Goal: Information Seeking & Learning: Learn about a topic

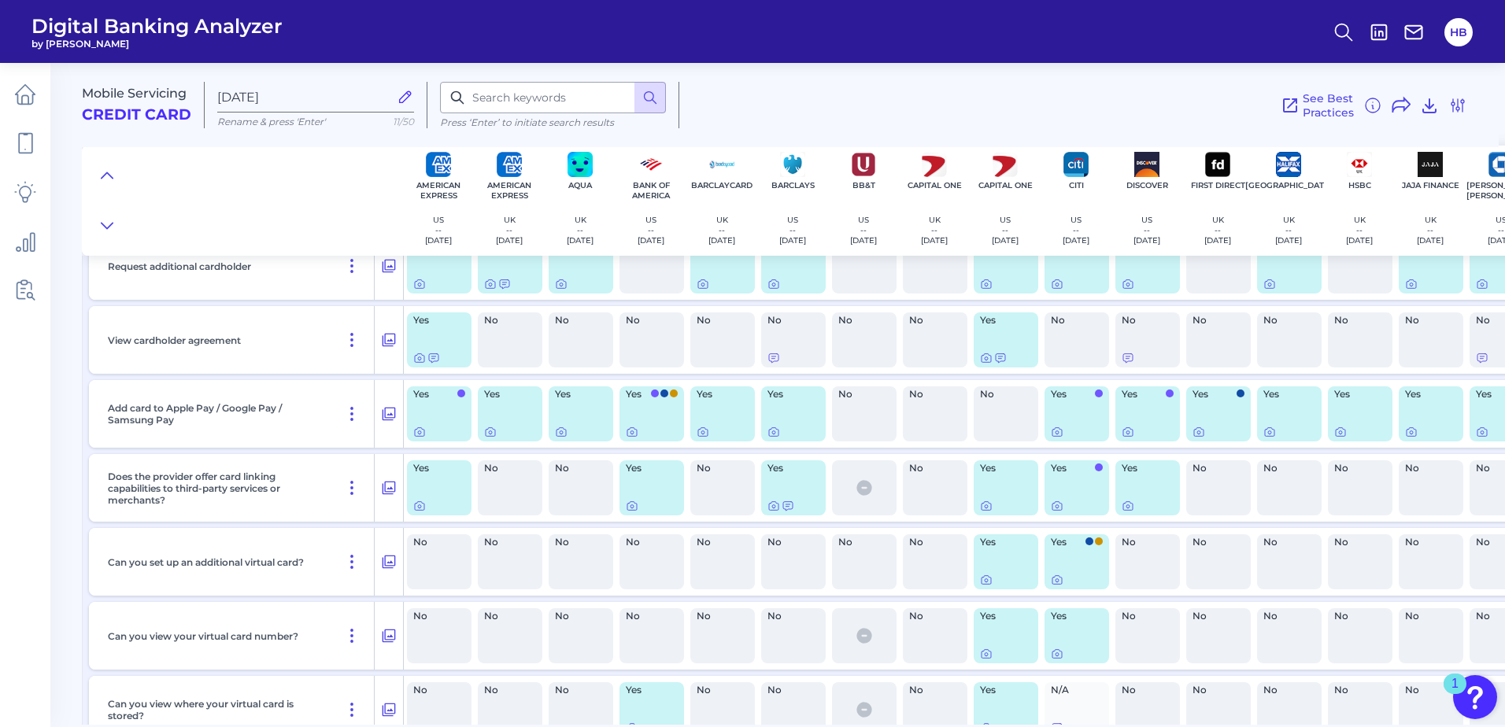
scroll to position [9565, 0]
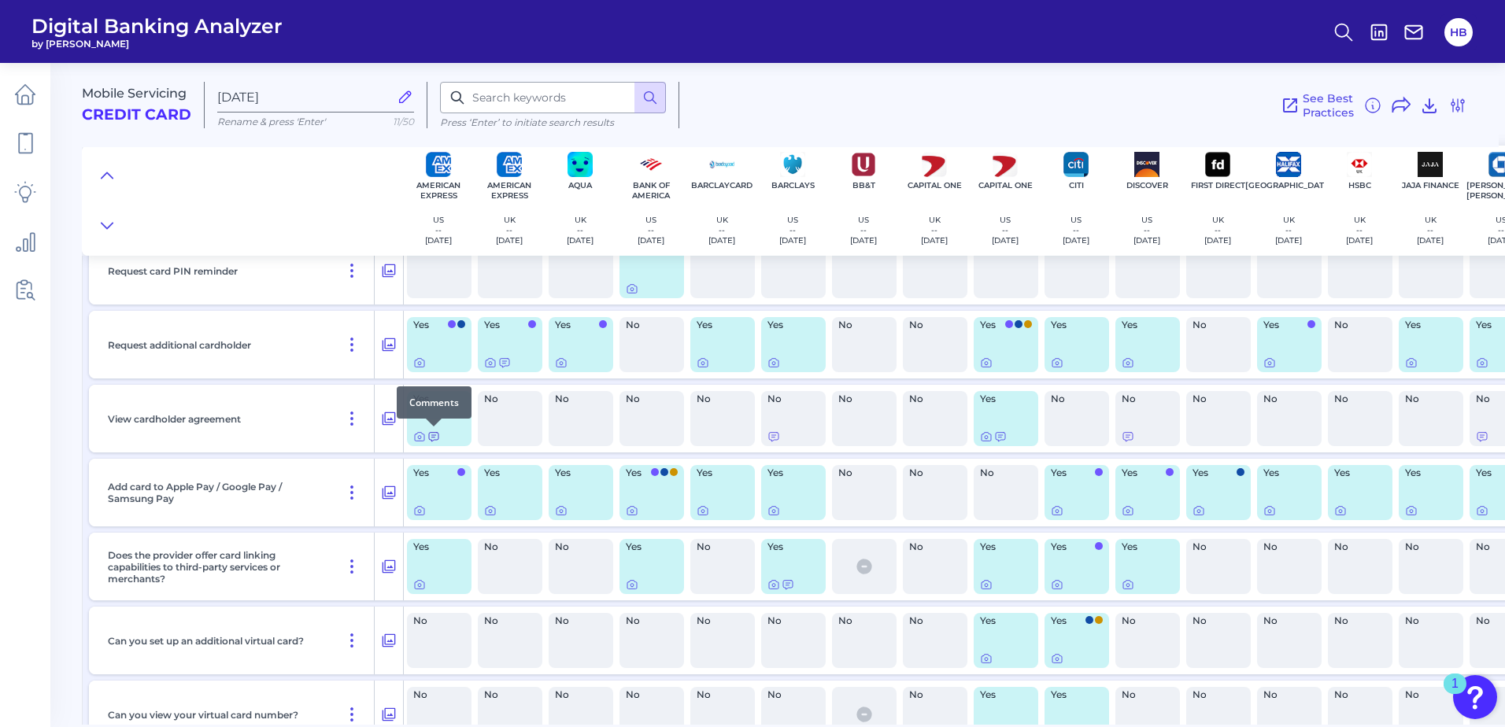
click at [431, 437] on icon at bounding box center [433, 437] width 13 height 13
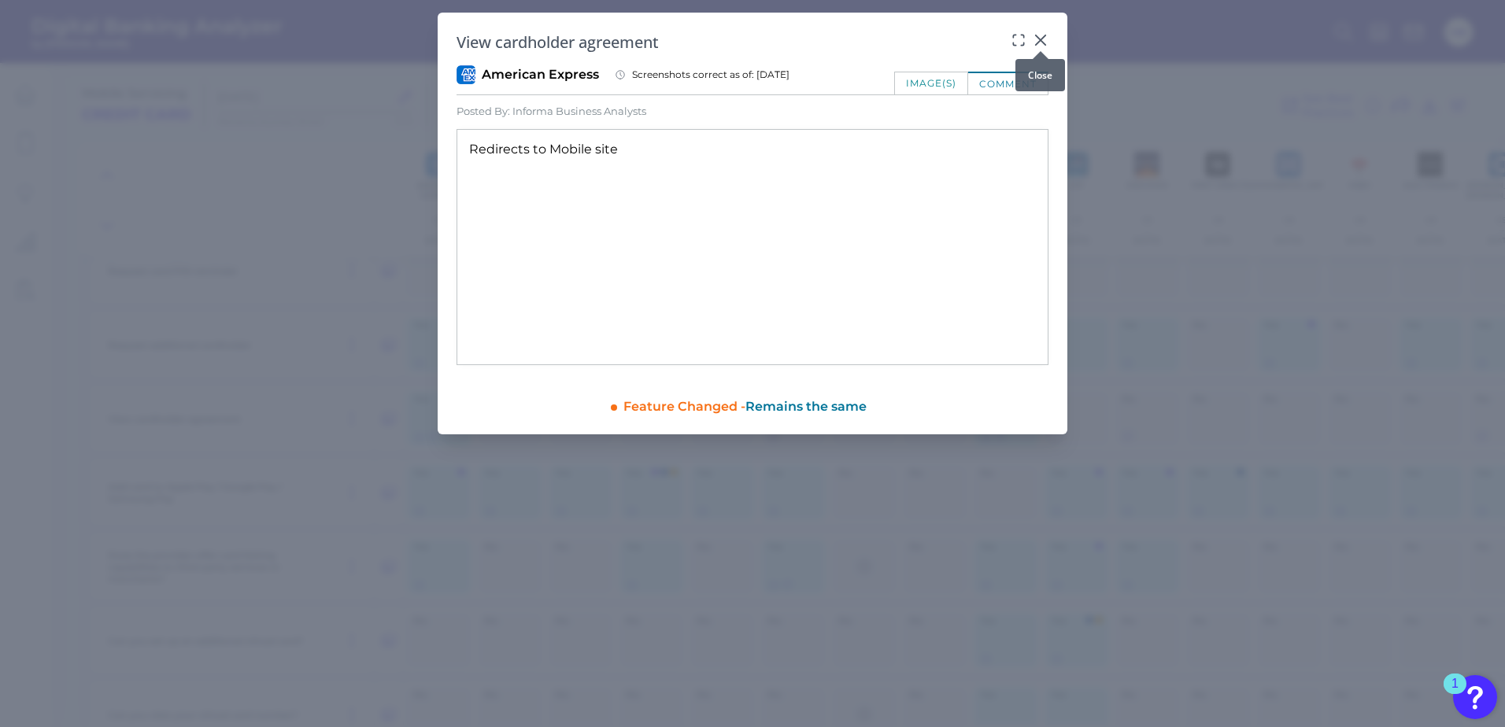
click at [1038, 39] on icon at bounding box center [1040, 39] width 9 height 9
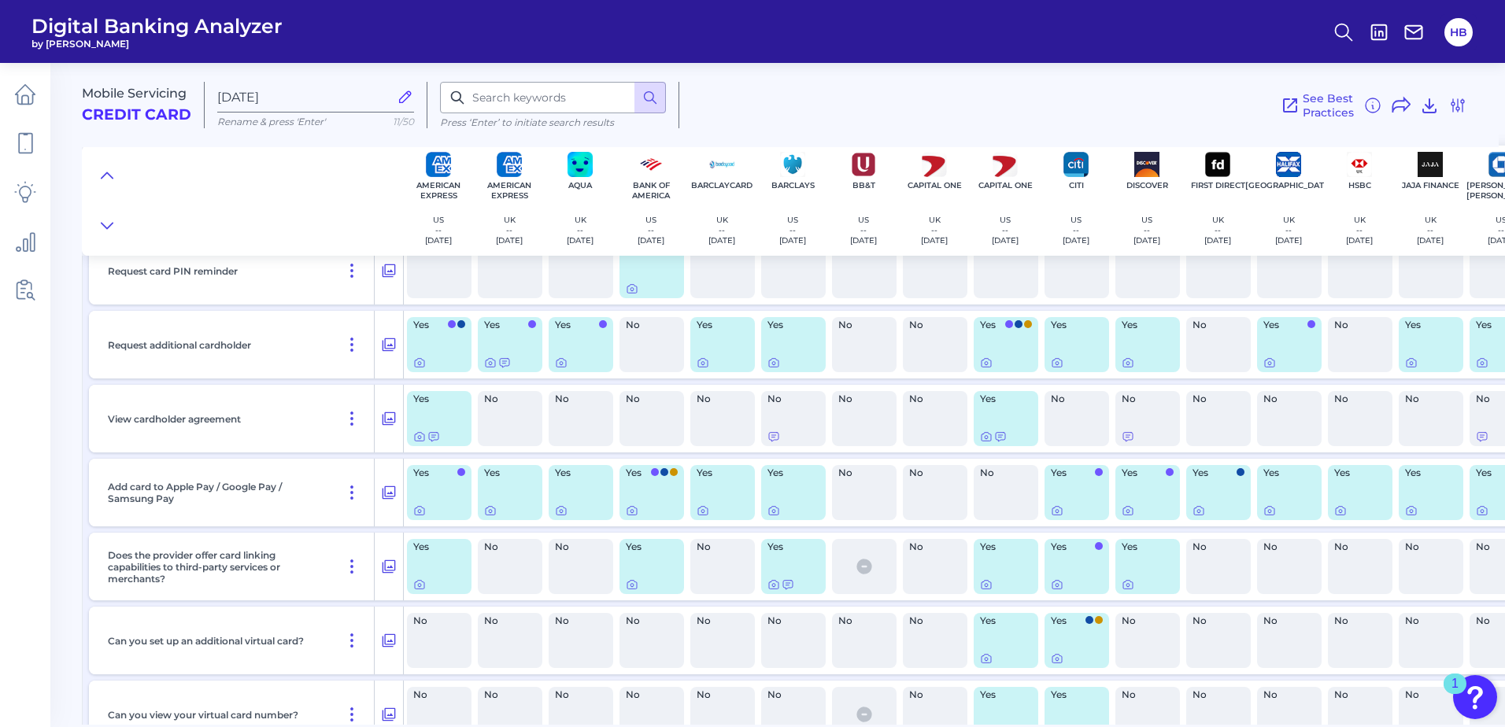
scroll to position [9565, 38]
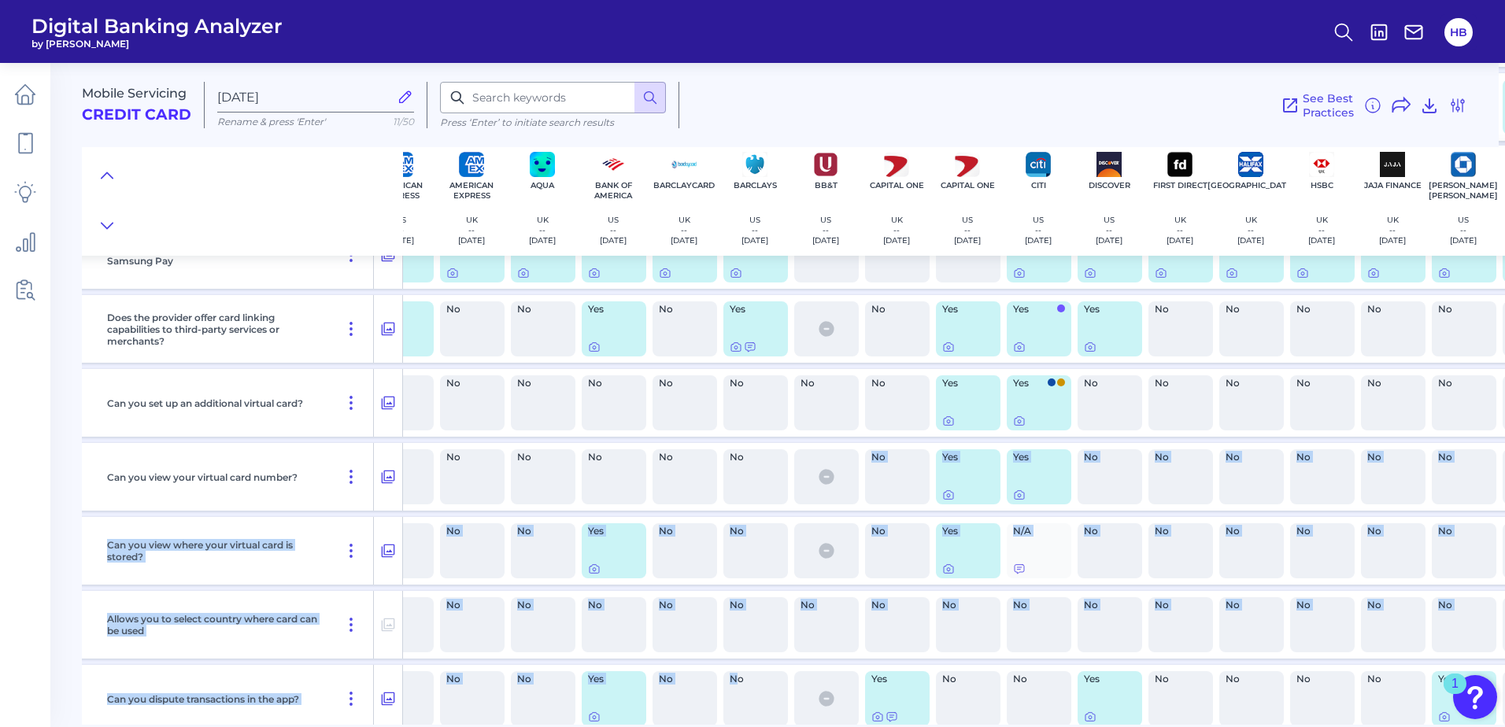
drag, startPoint x: 858, startPoint y: 727, endPoint x: 740, endPoint y: 722, distance: 118.2
click at [740, 722] on main "Mobile Servicing Credit Card [DATE] Rename & press 'Enter' 11/50 Press ‘Enter’ …" at bounding box center [752, 363] width 1505 height 727
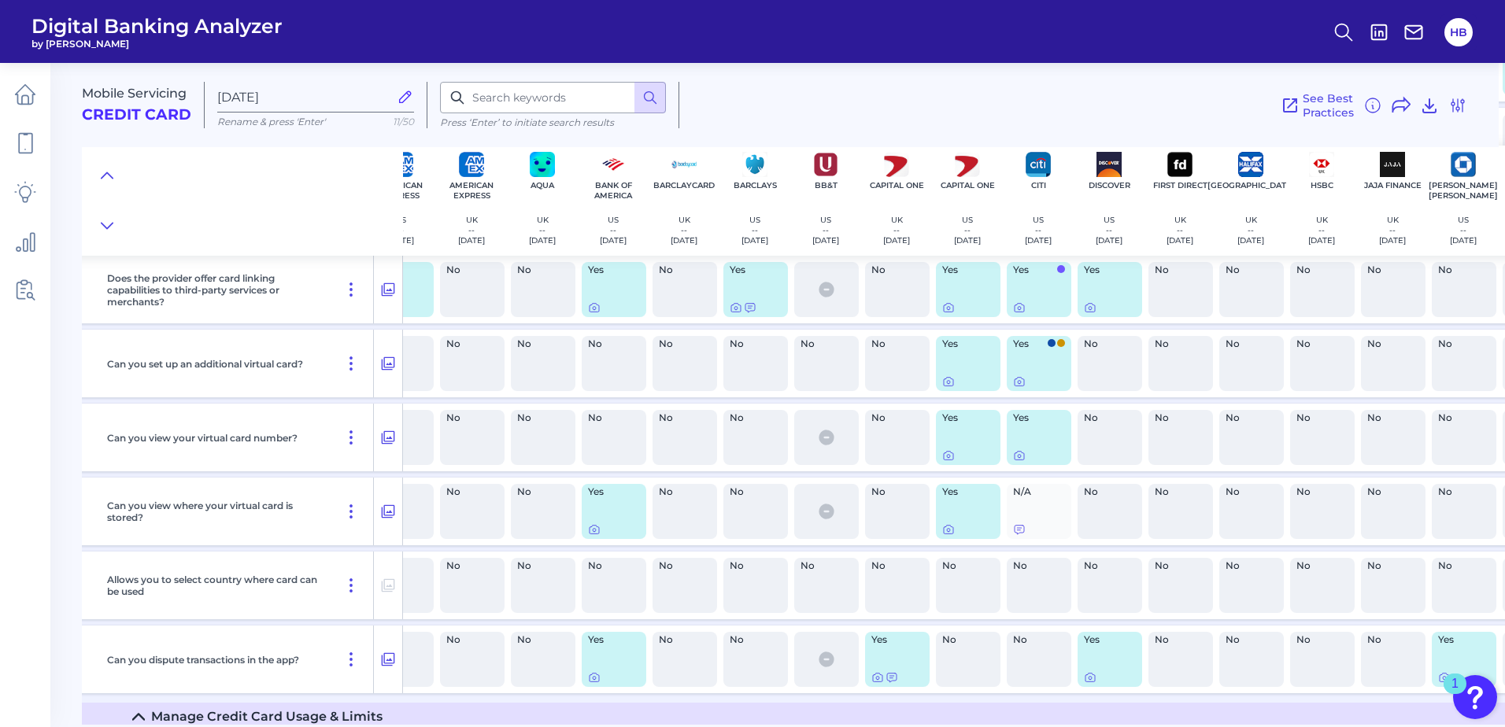
drag, startPoint x: 740, startPoint y: 722, endPoint x: 971, endPoint y: 726, distance: 230.7
click at [971, 726] on main "Mobile Servicing Credit Card [DATE] Rename & press 'Enter' 11/50 Press ‘Enter’ …" at bounding box center [752, 363] width 1505 height 727
drag, startPoint x: 879, startPoint y: 718, endPoint x: 1023, endPoint y: 727, distance: 145.1
click at [1023, 727] on main "Mobile Servicing Credit Card [DATE] Rename & press 'Enter' 11/50 Press ‘Enter’ …" at bounding box center [752, 363] width 1505 height 727
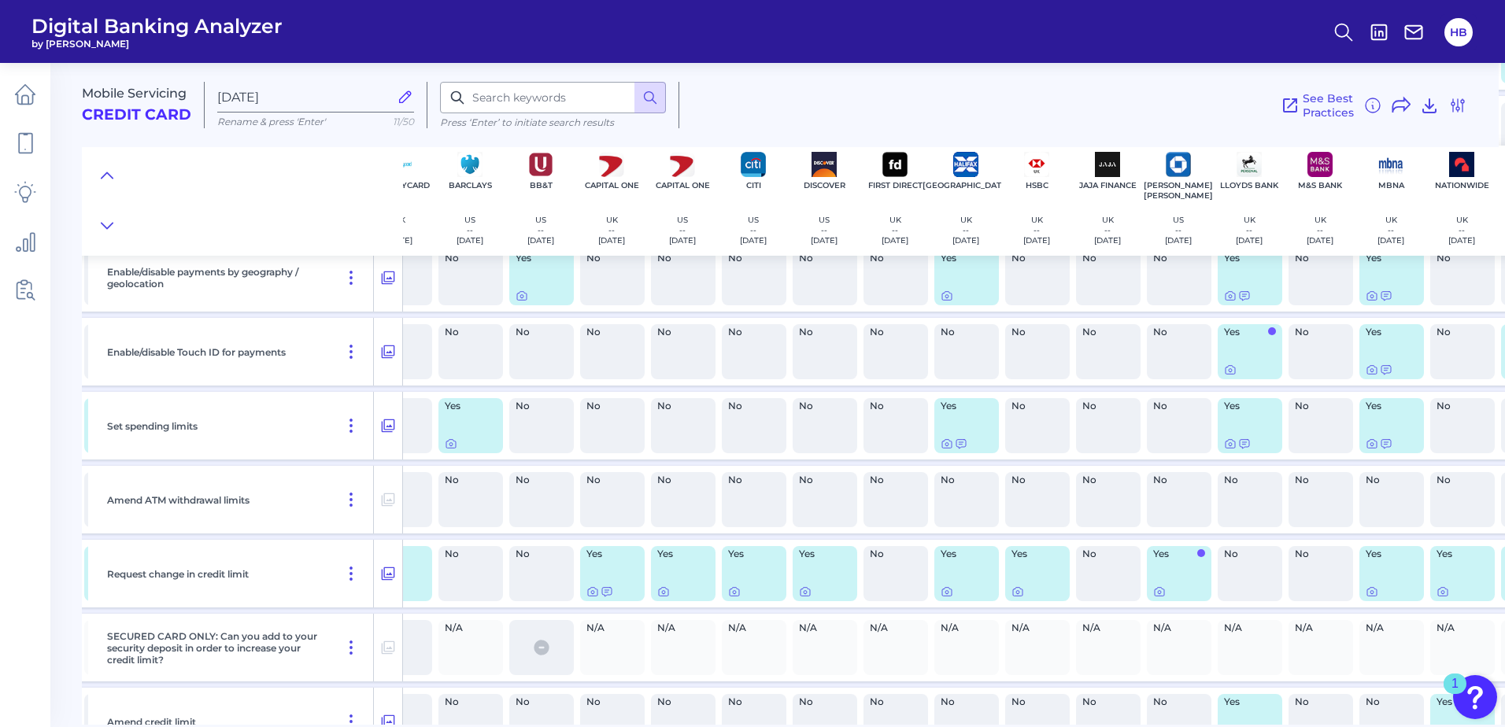
scroll to position [10708, 323]
click at [594, 587] on icon at bounding box center [592, 589] width 13 height 13
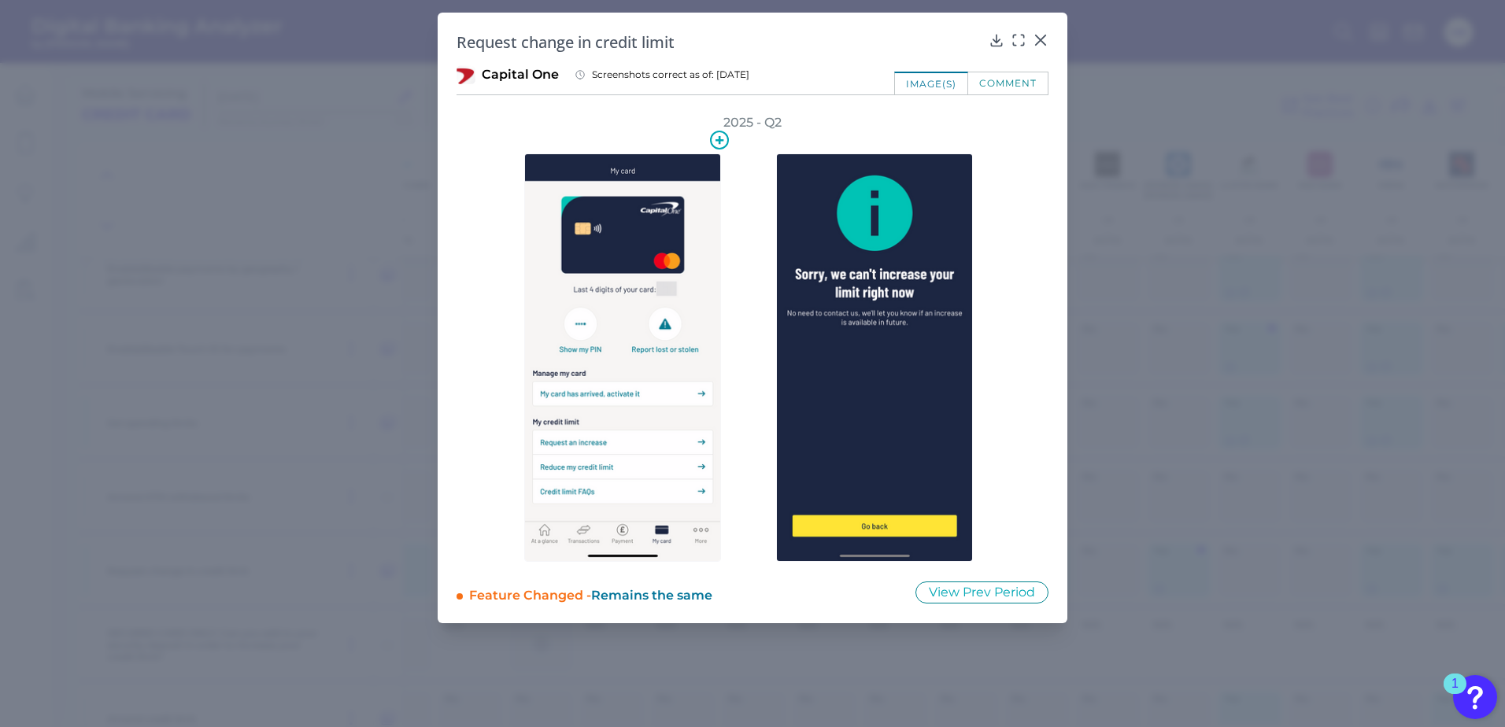
click at [602, 465] on img at bounding box center [622, 358] width 197 height 409
click at [1048, 37] on div "Request change in credit limit Capital One Screenshots correct as of: [DATE] im…" at bounding box center [753, 318] width 630 height 611
click at [1045, 41] on icon at bounding box center [1041, 40] width 16 height 16
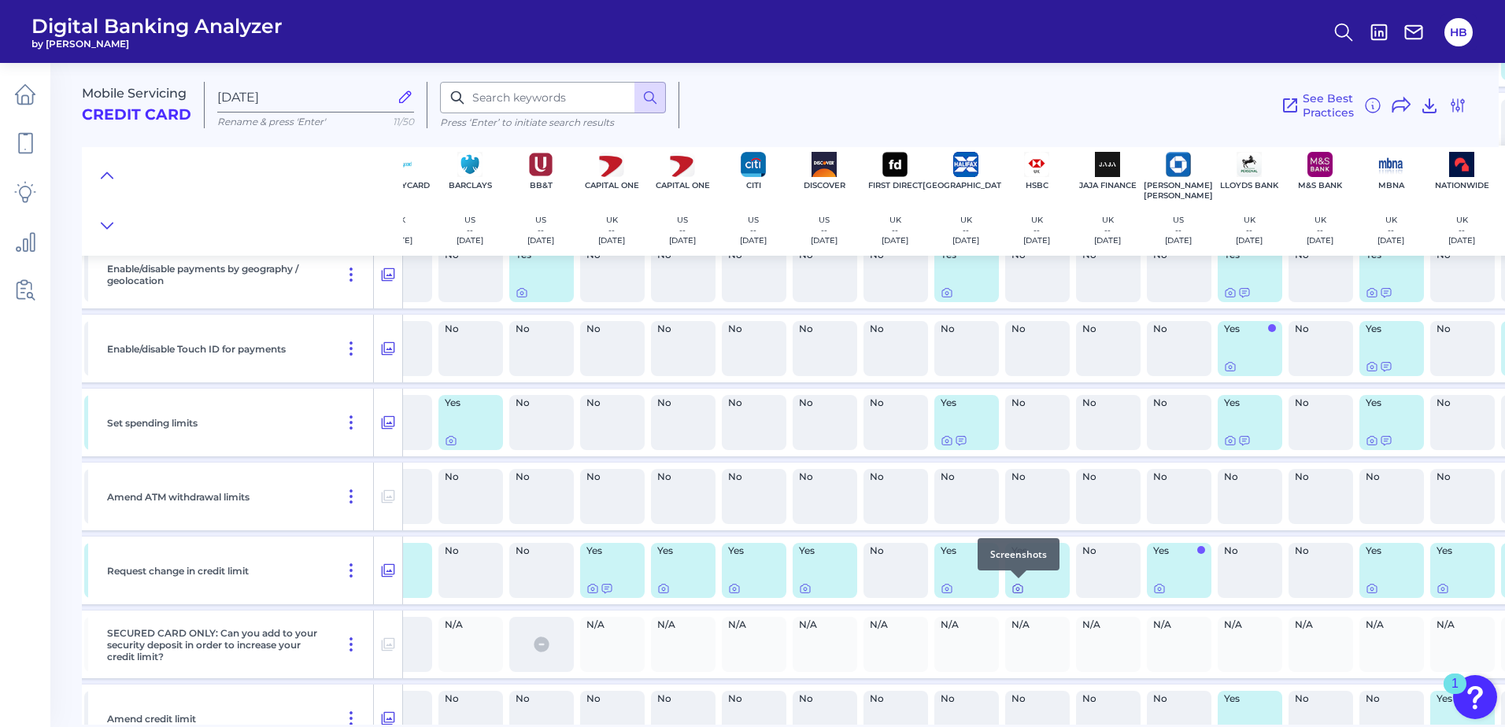
click at [1018, 589] on icon at bounding box center [1018, 589] width 13 height 13
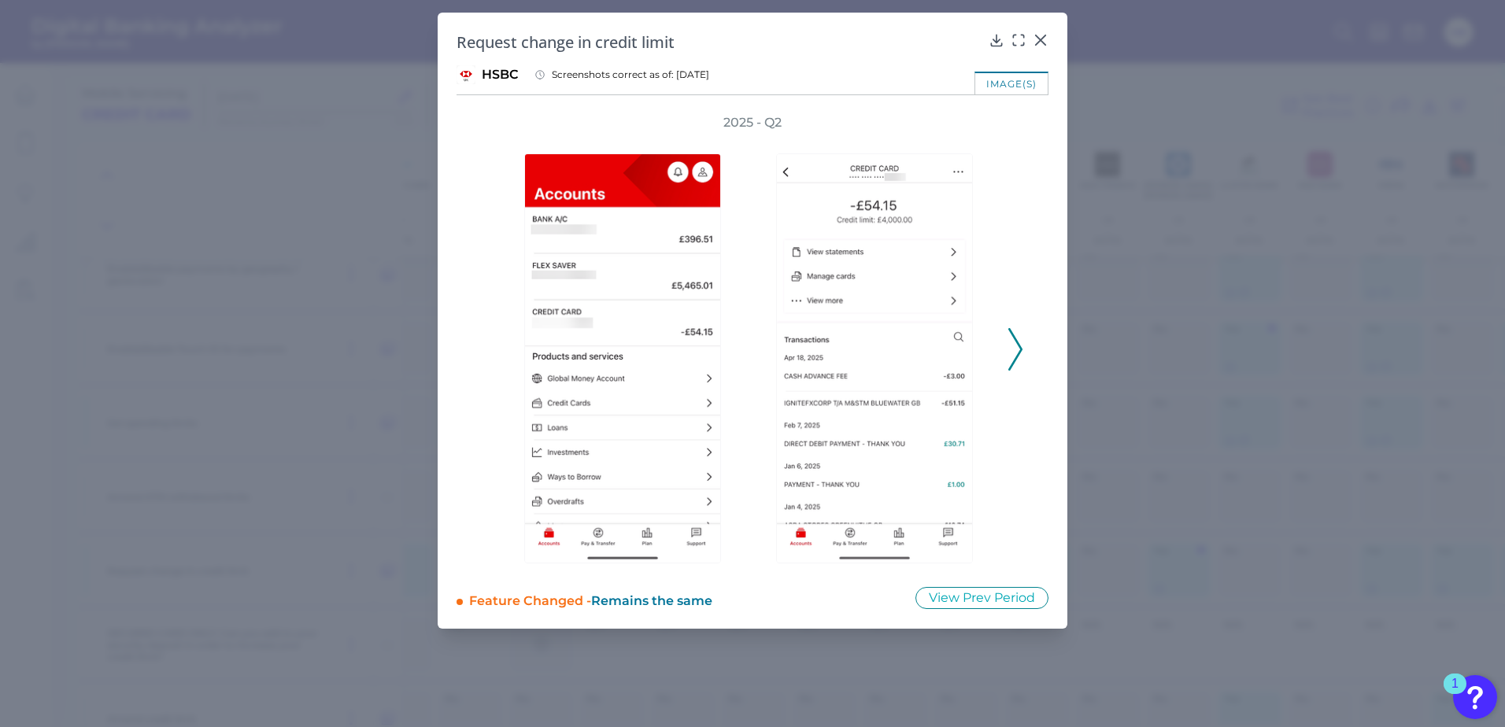
click at [1014, 352] on icon at bounding box center [1015, 349] width 14 height 43
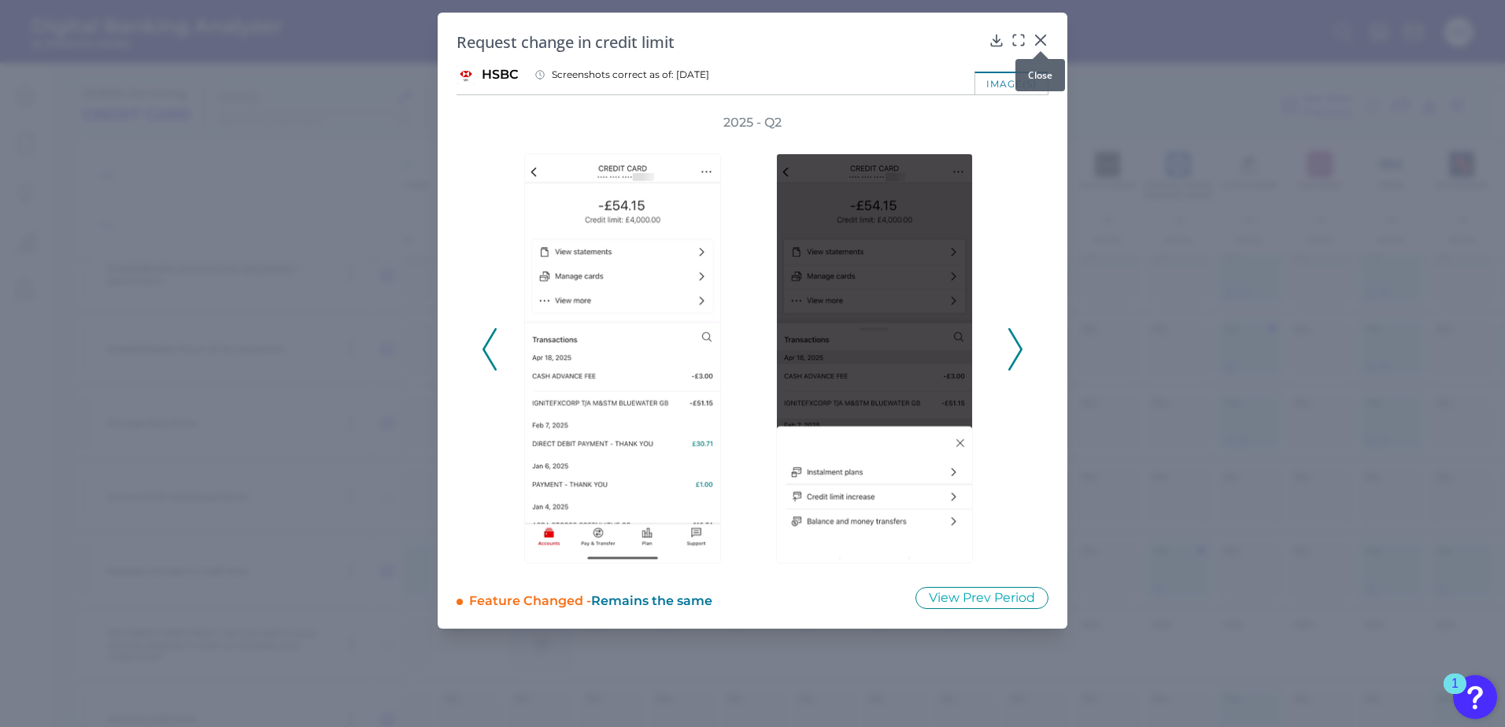
click at [1039, 36] on icon at bounding box center [1041, 40] width 16 height 16
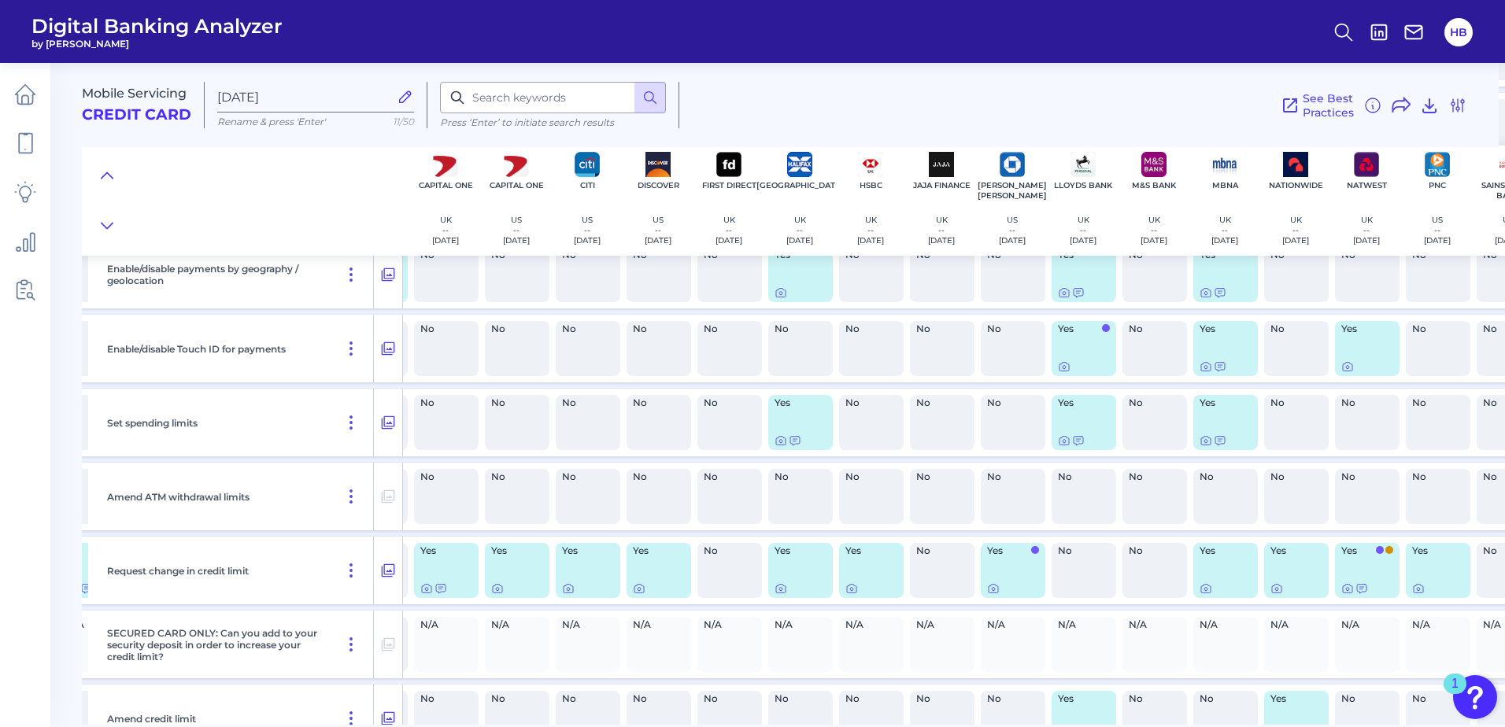
scroll to position [10708, 499]
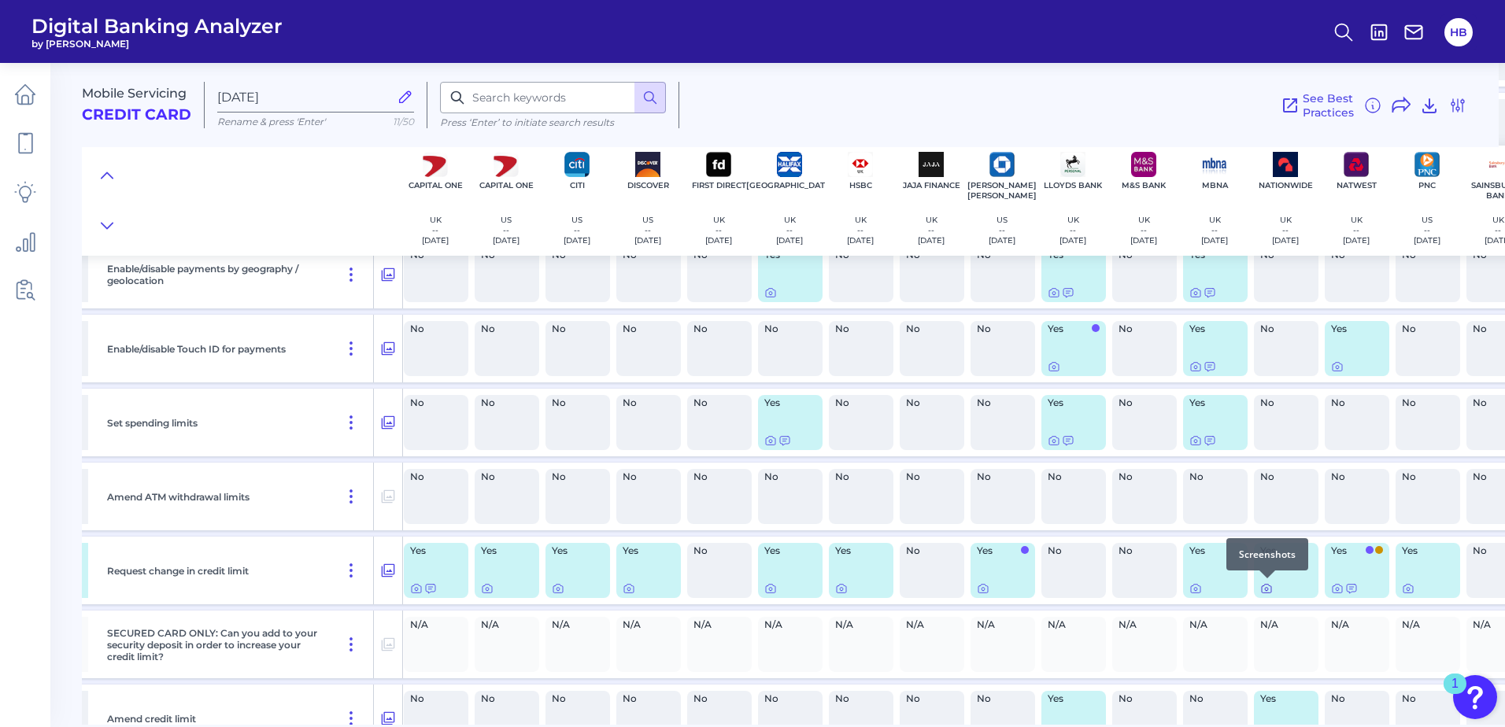
click at [1269, 586] on div at bounding box center [1267, 579] width 16 height 16
click at [1267, 589] on icon at bounding box center [1266, 589] width 13 height 13
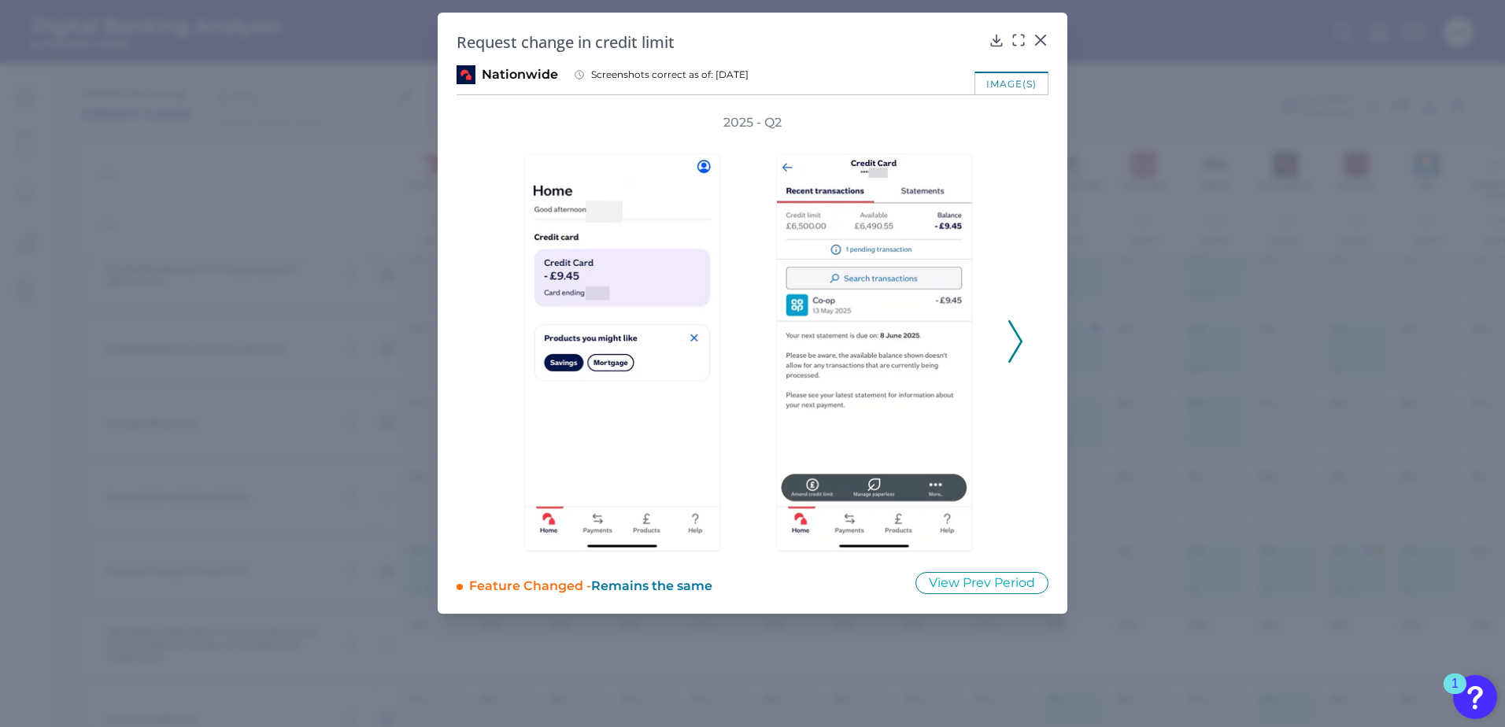
click at [1017, 339] on icon at bounding box center [1015, 341] width 14 height 43
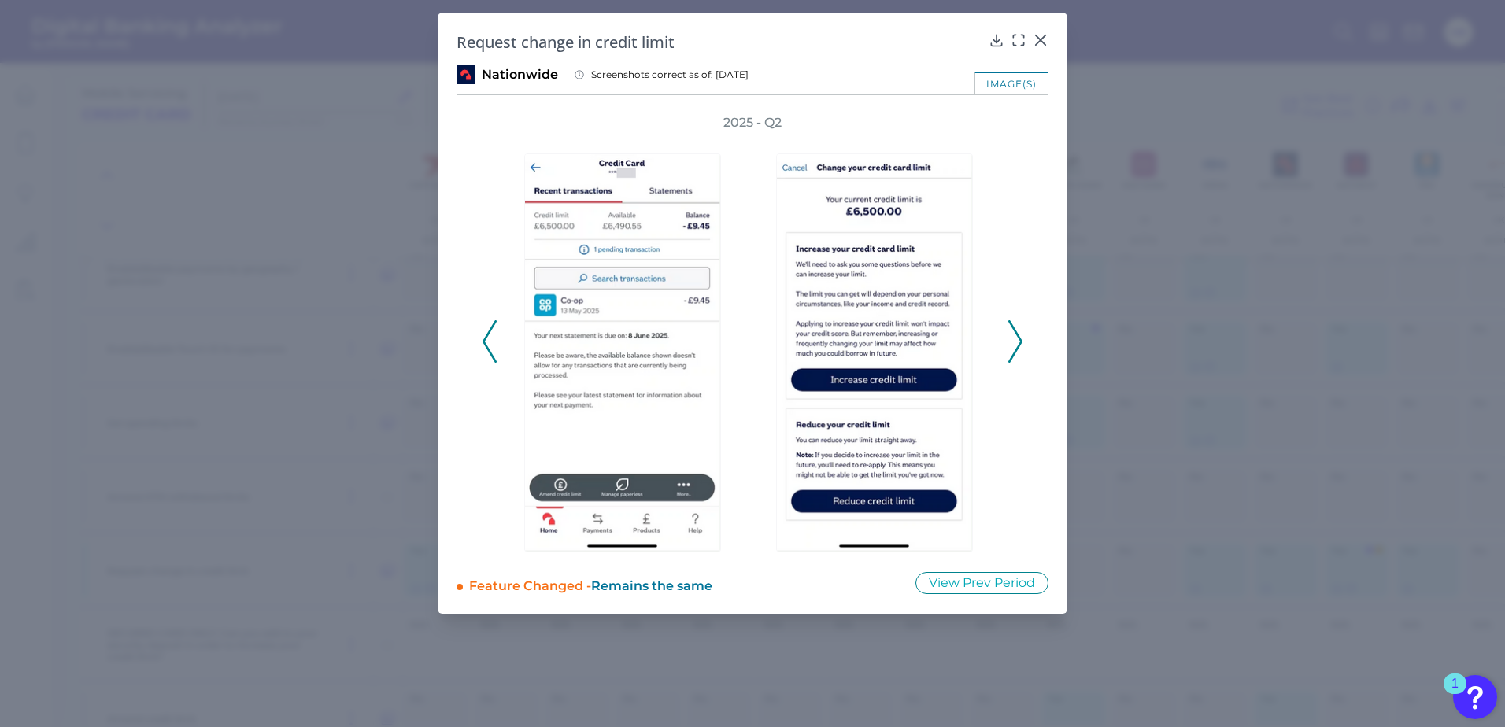
click at [482, 337] on button at bounding box center [490, 341] width 16 height 43
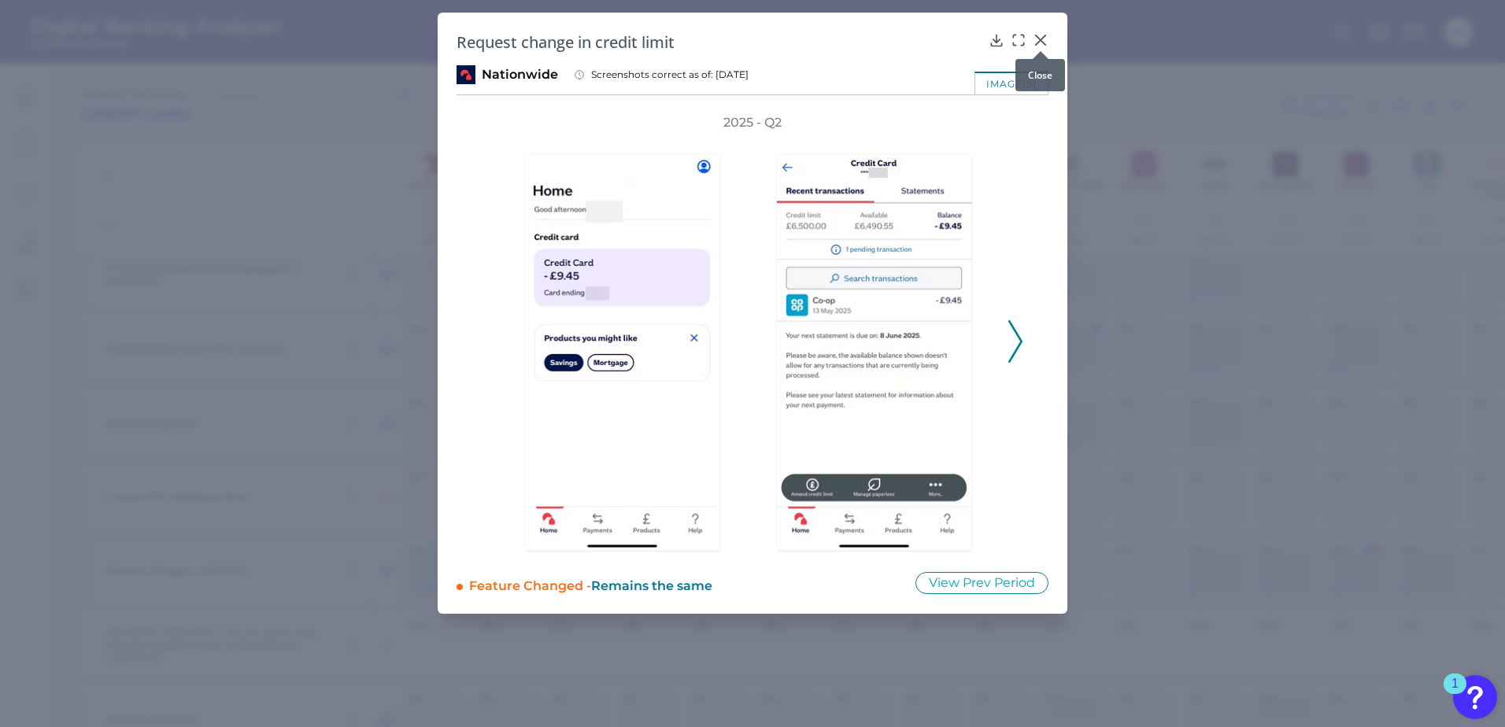
click at [1041, 40] on icon at bounding box center [1040, 39] width 9 height 9
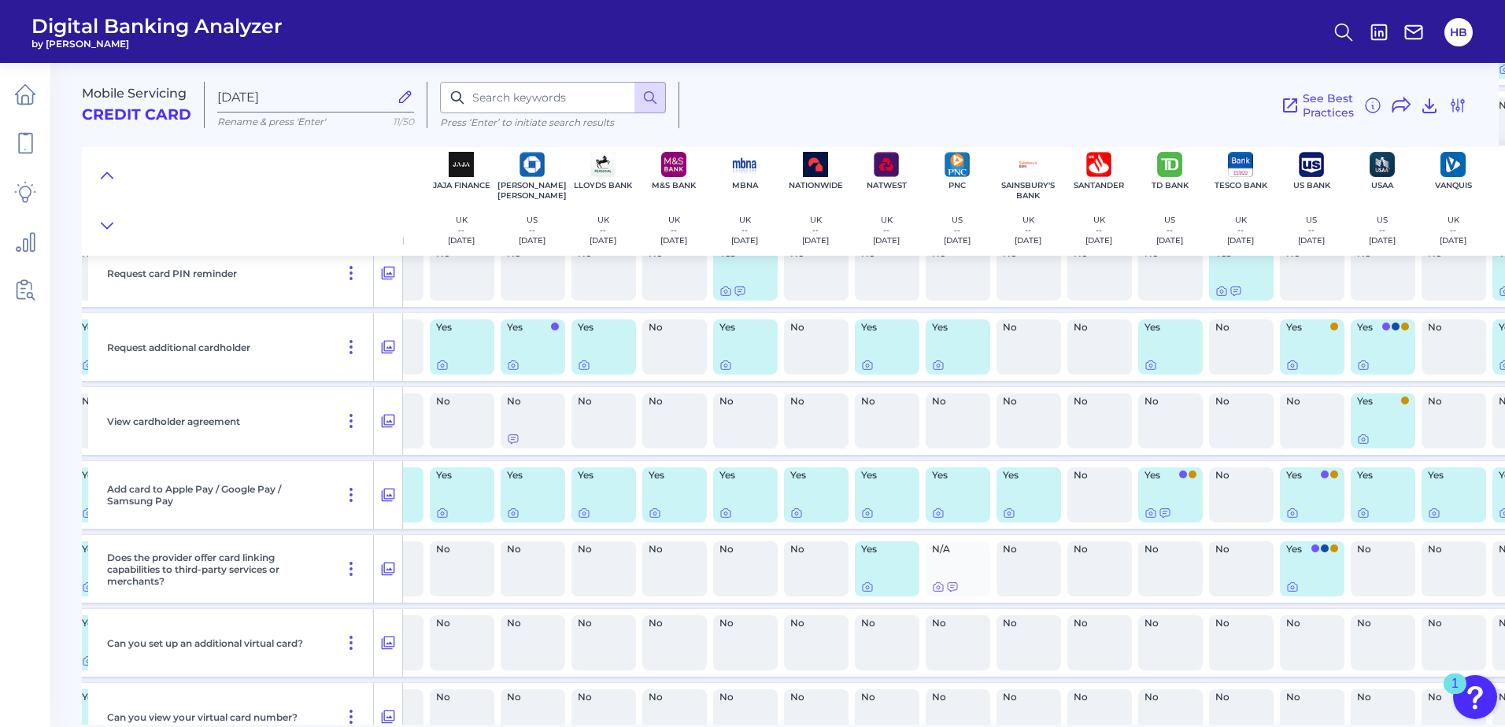
scroll to position [9527, 969]
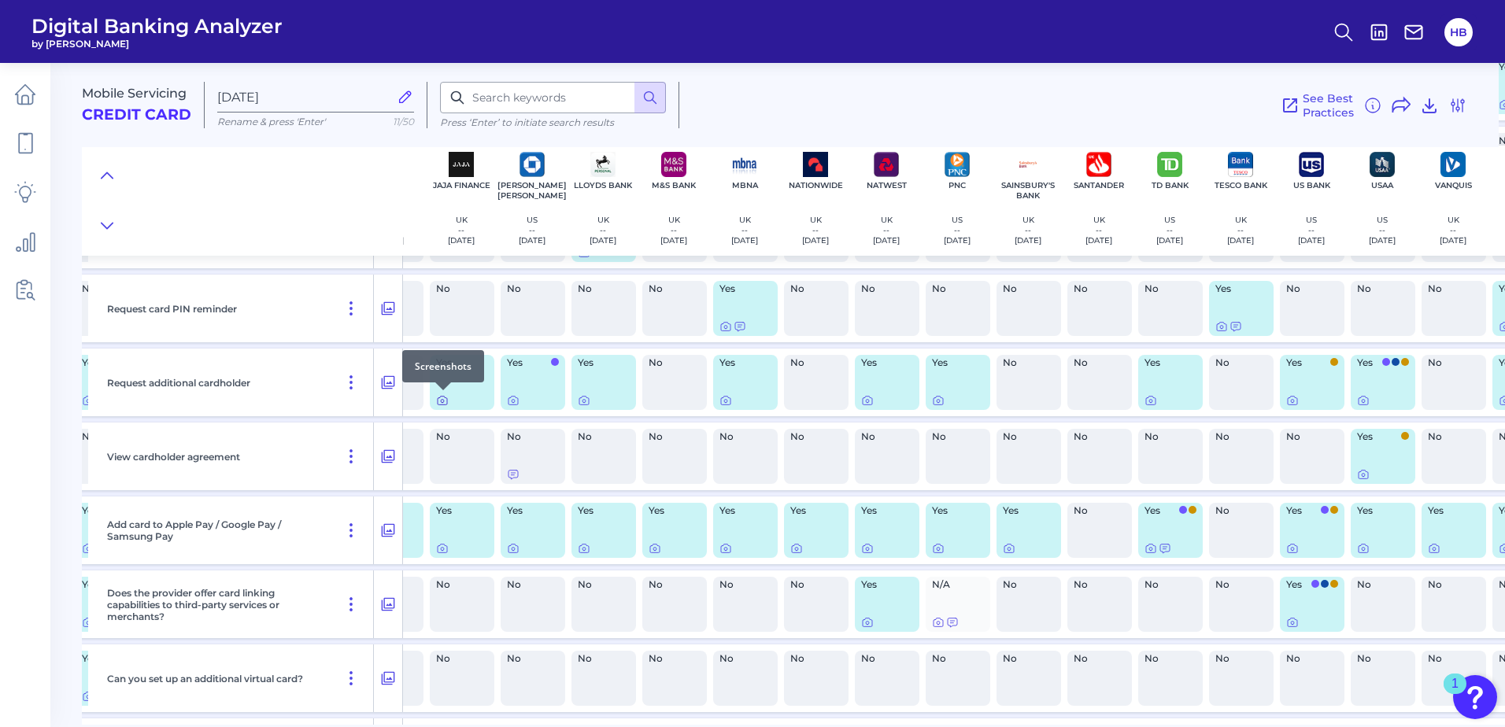
click at [446, 401] on icon at bounding box center [442, 400] width 13 height 13
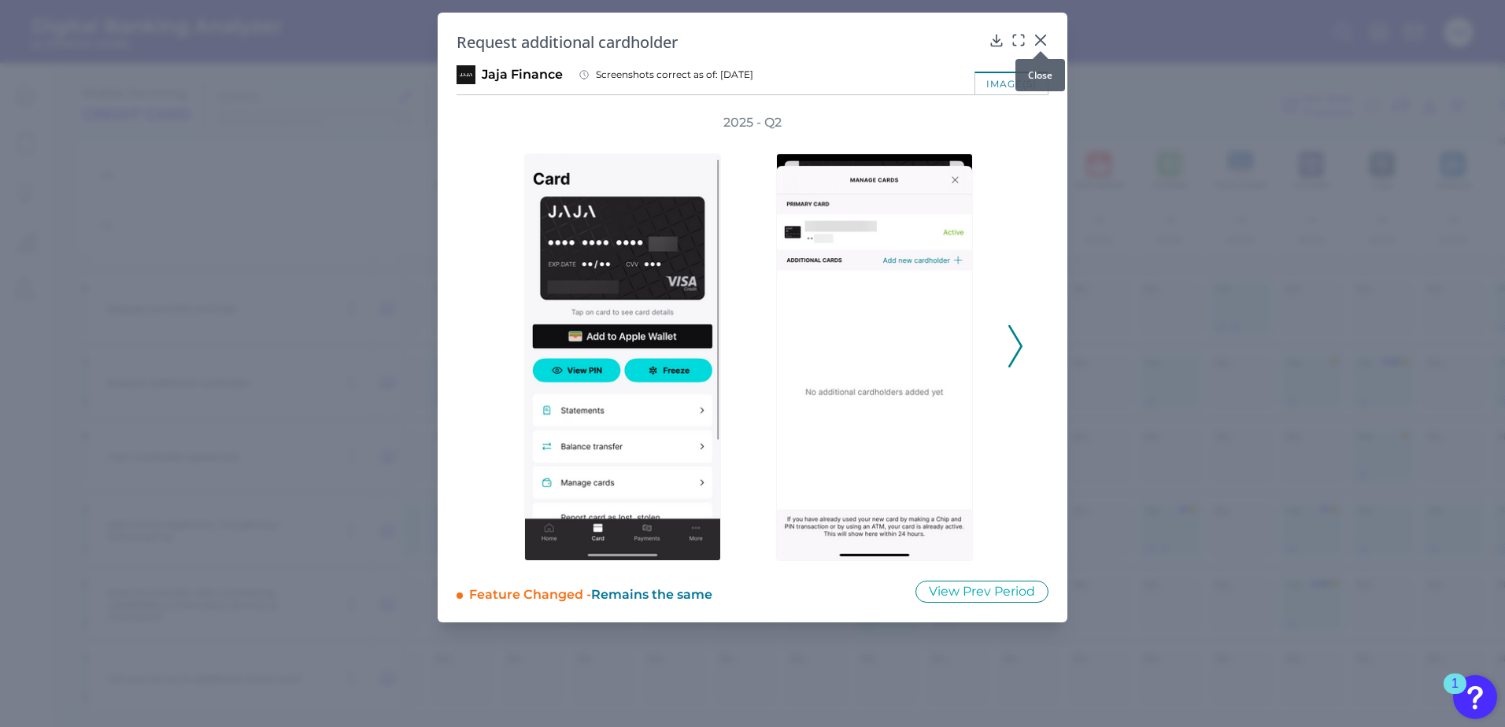
click at [1042, 38] on icon at bounding box center [1040, 39] width 9 height 9
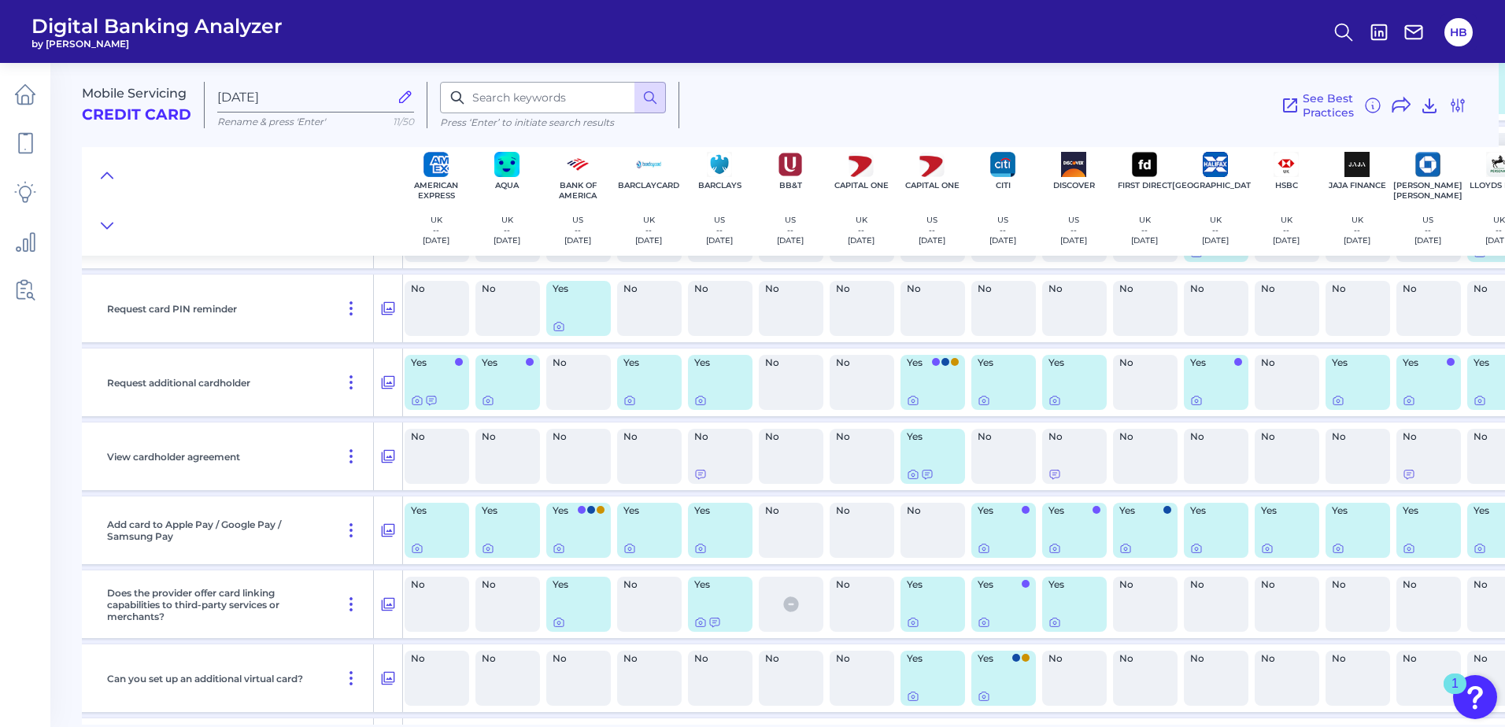
scroll to position [9527, 0]
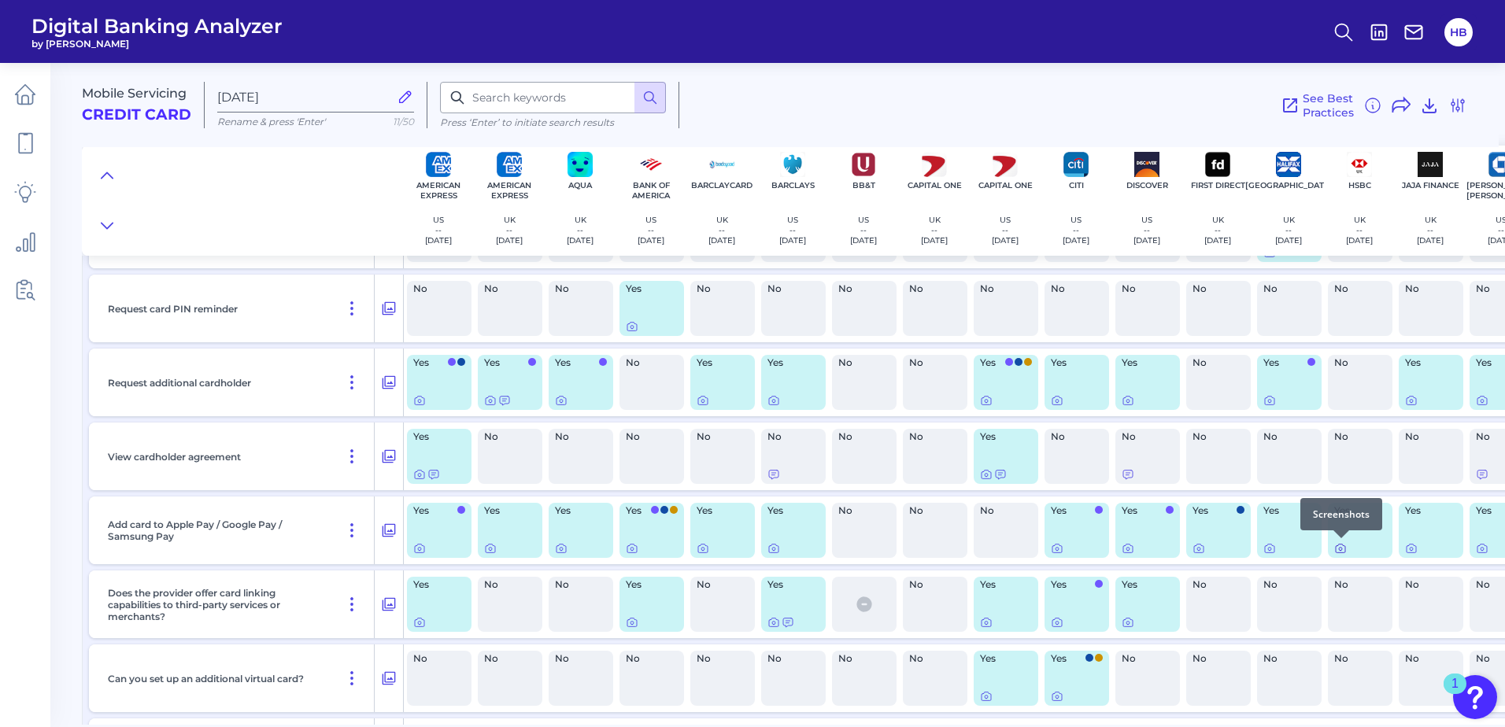
click at [1339, 549] on icon at bounding box center [1340, 549] width 3 height 3
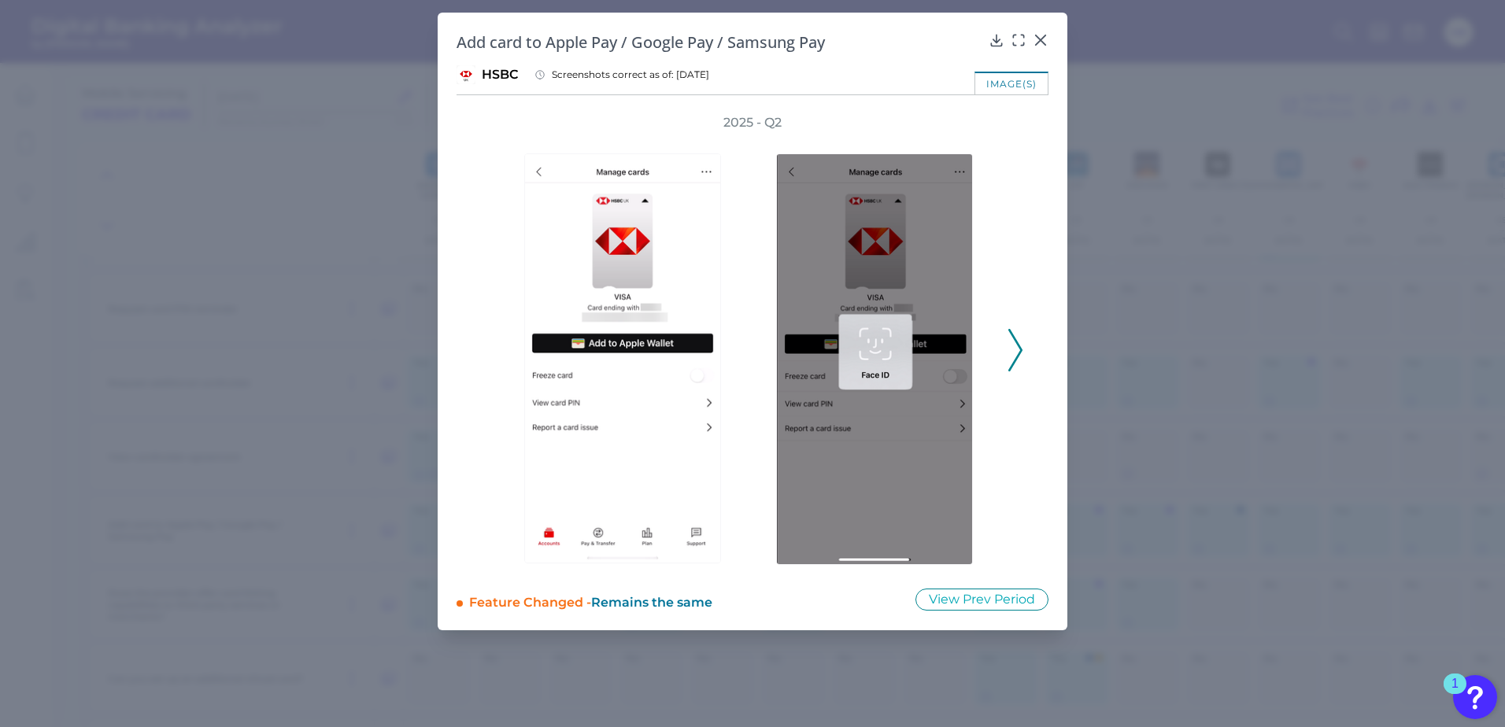
click at [1019, 344] on polyline at bounding box center [1015, 350] width 12 height 40
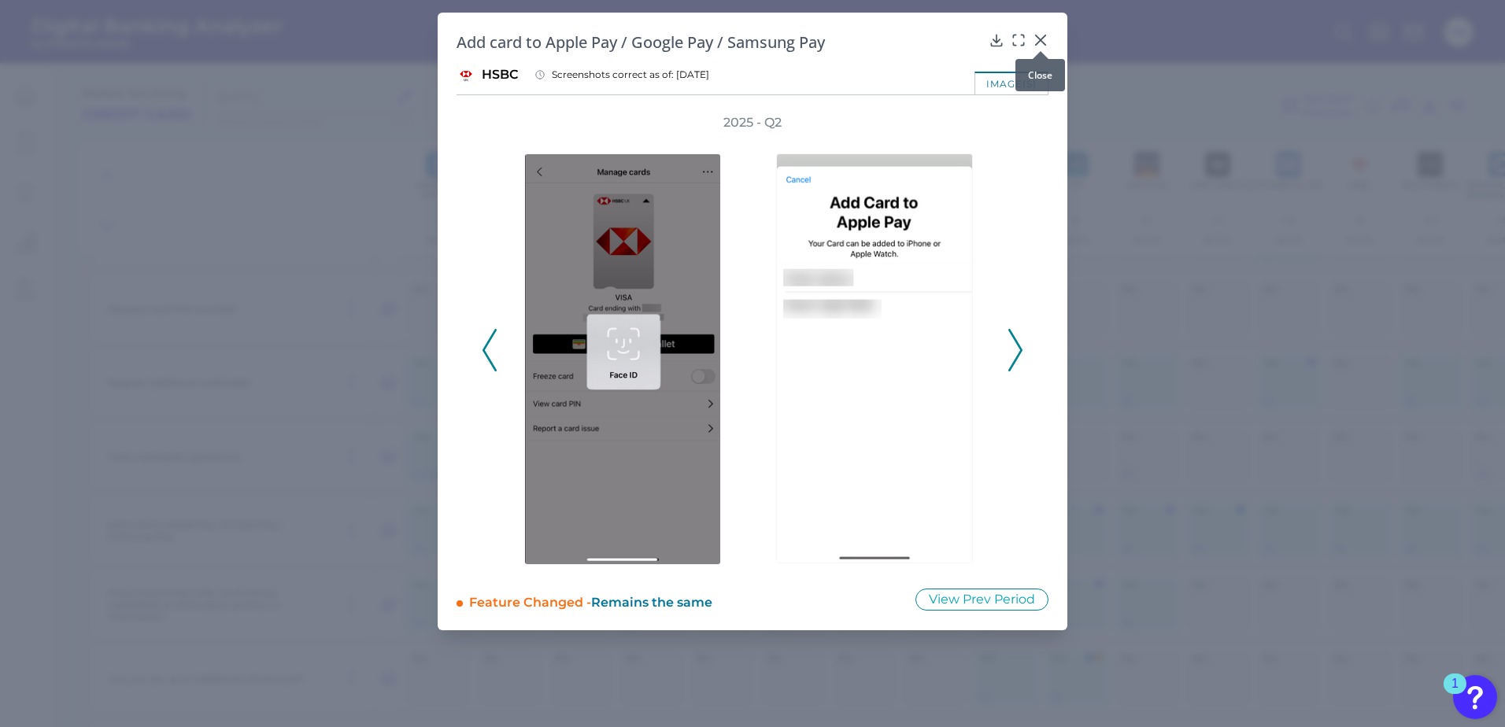
click at [1039, 45] on div at bounding box center [1041, 51] width 16 height 16
click at [1040, 38] on icon at bounding box center [1041, 40] width 16 height 16
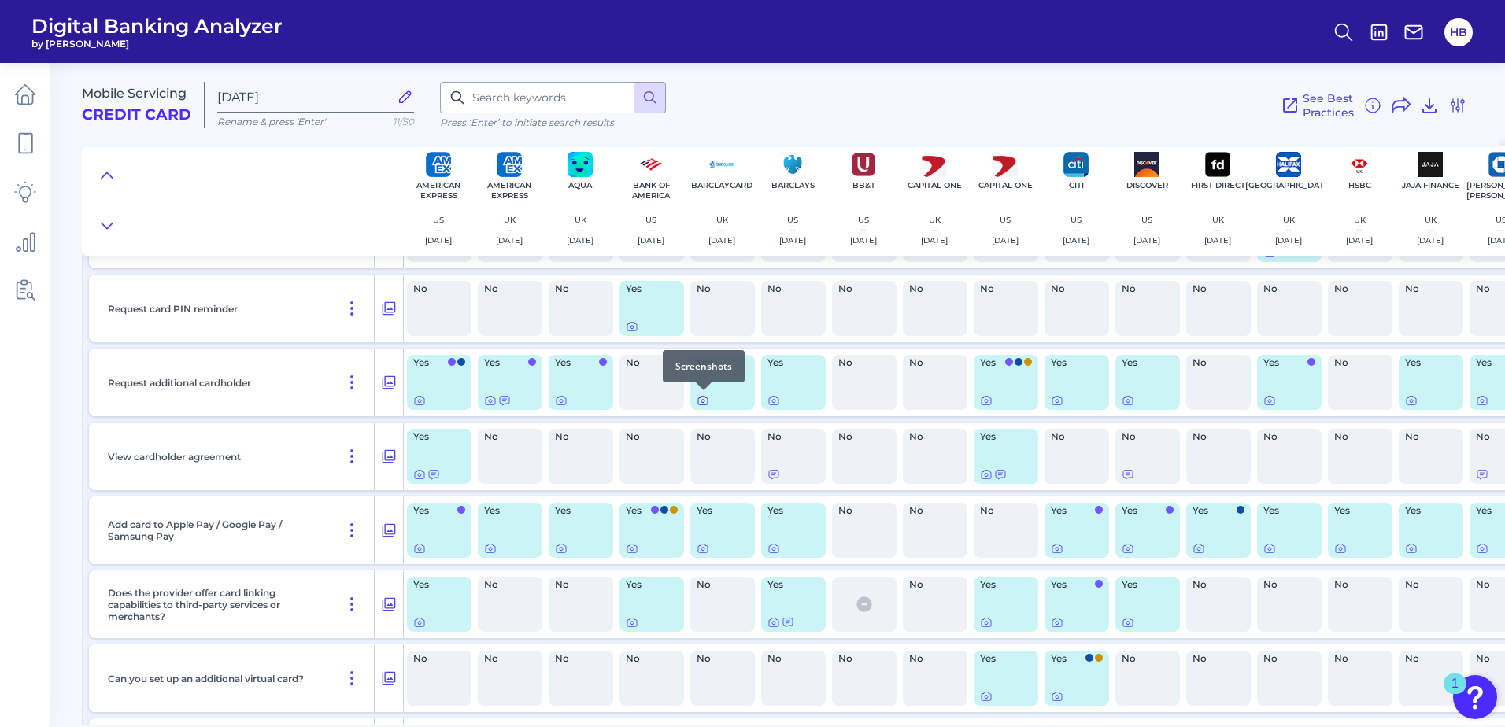
click at [705, 404] on icon at bounding box center [703, 400] width 13 height 13
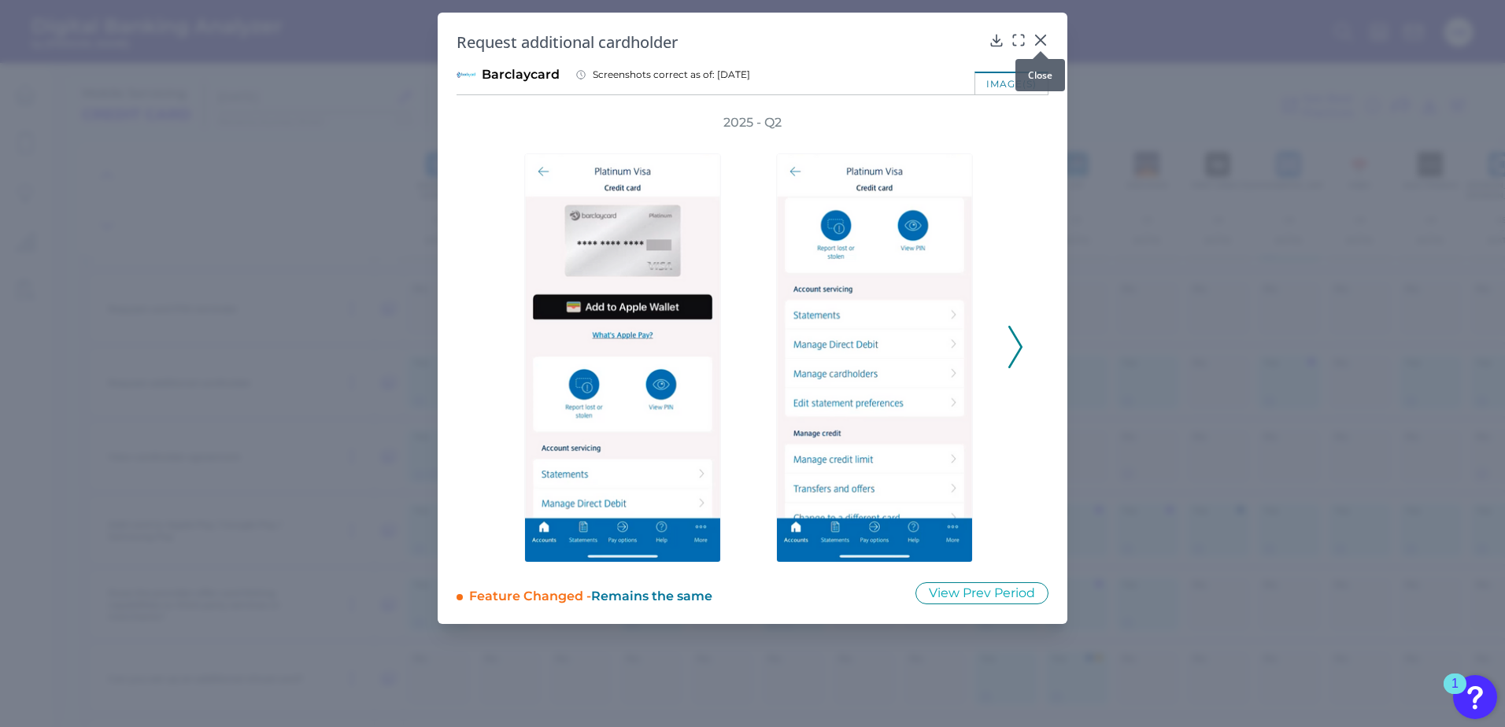
click at [1041, 39] on icon at bounding box center [1041, 40] width 16 height 16
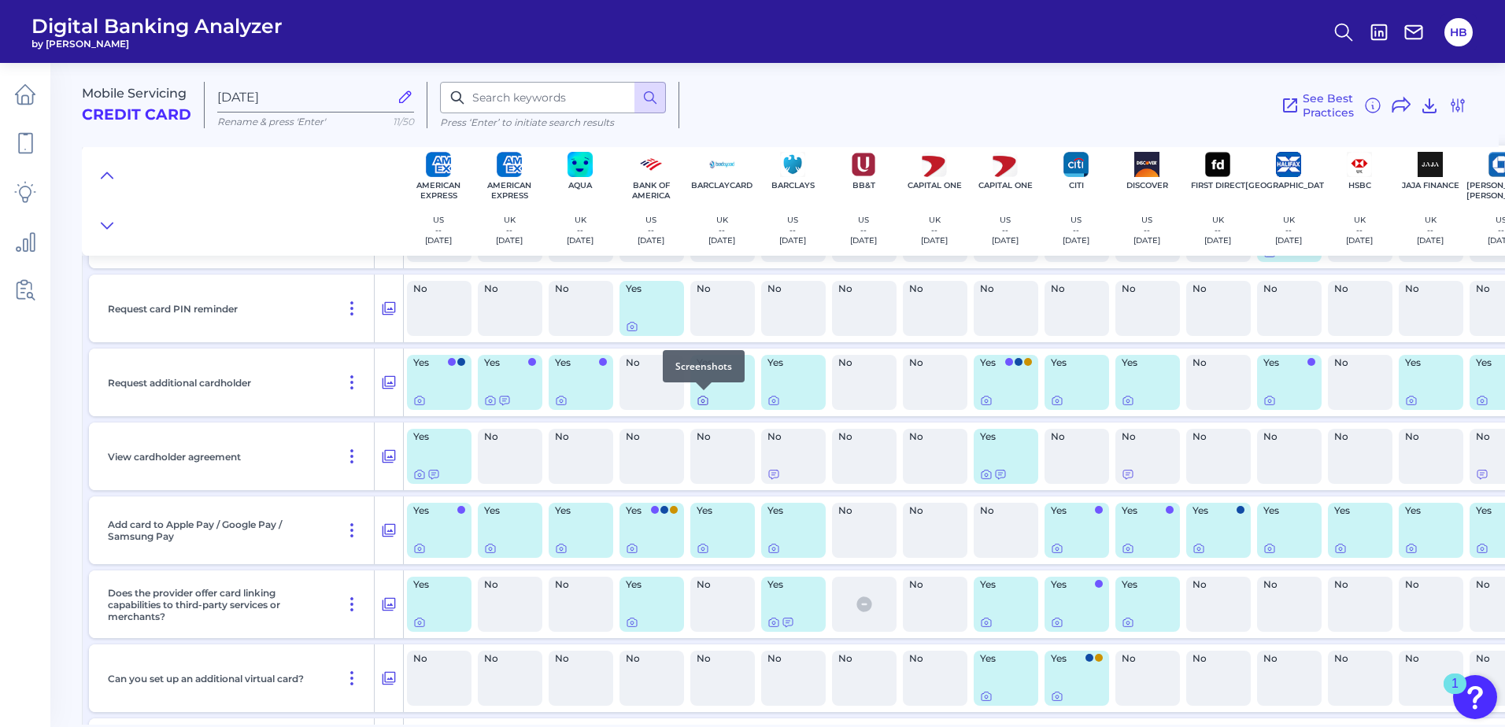
click at [701, 402] on icon at bounding box center [703, 400] width 13 height 13
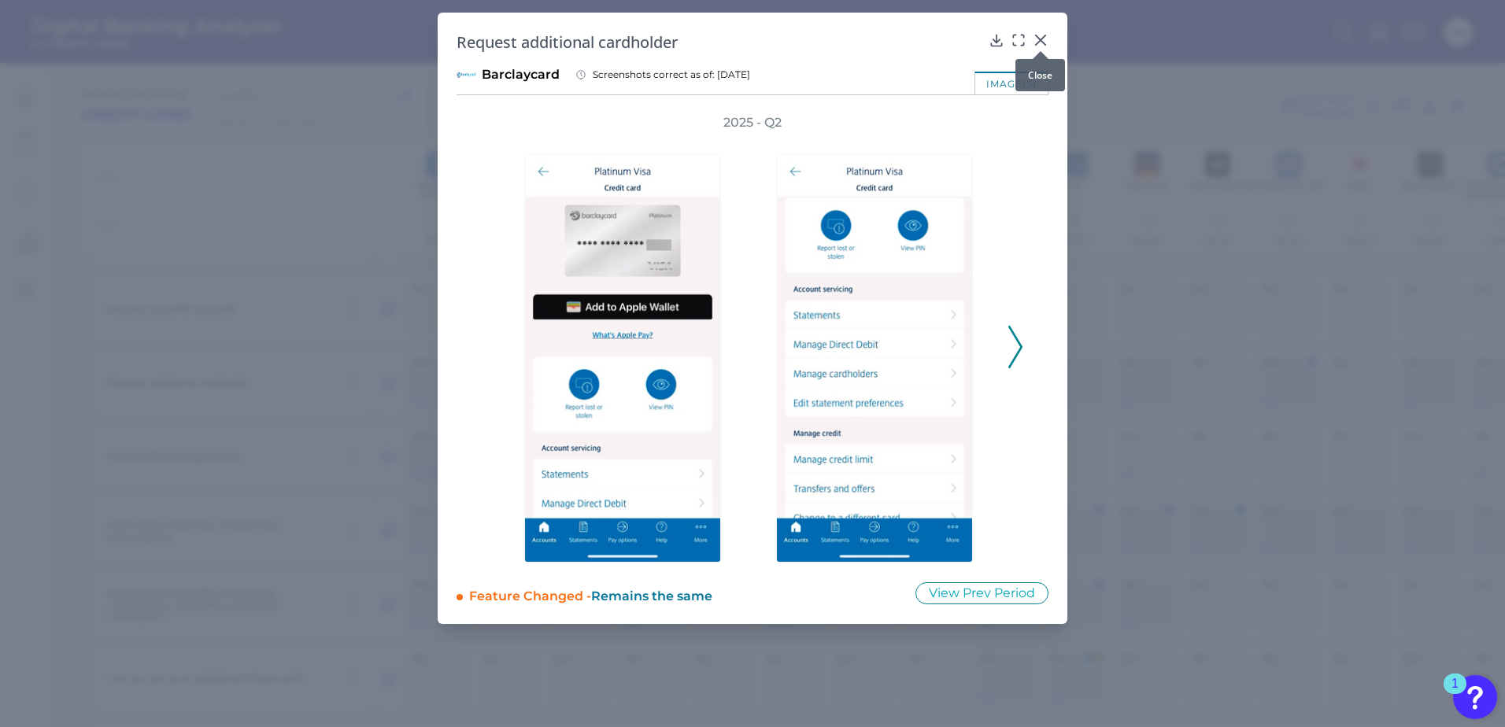
click at [1041, 38] on icon at bounding box center [1041, 40] width 16 height 16
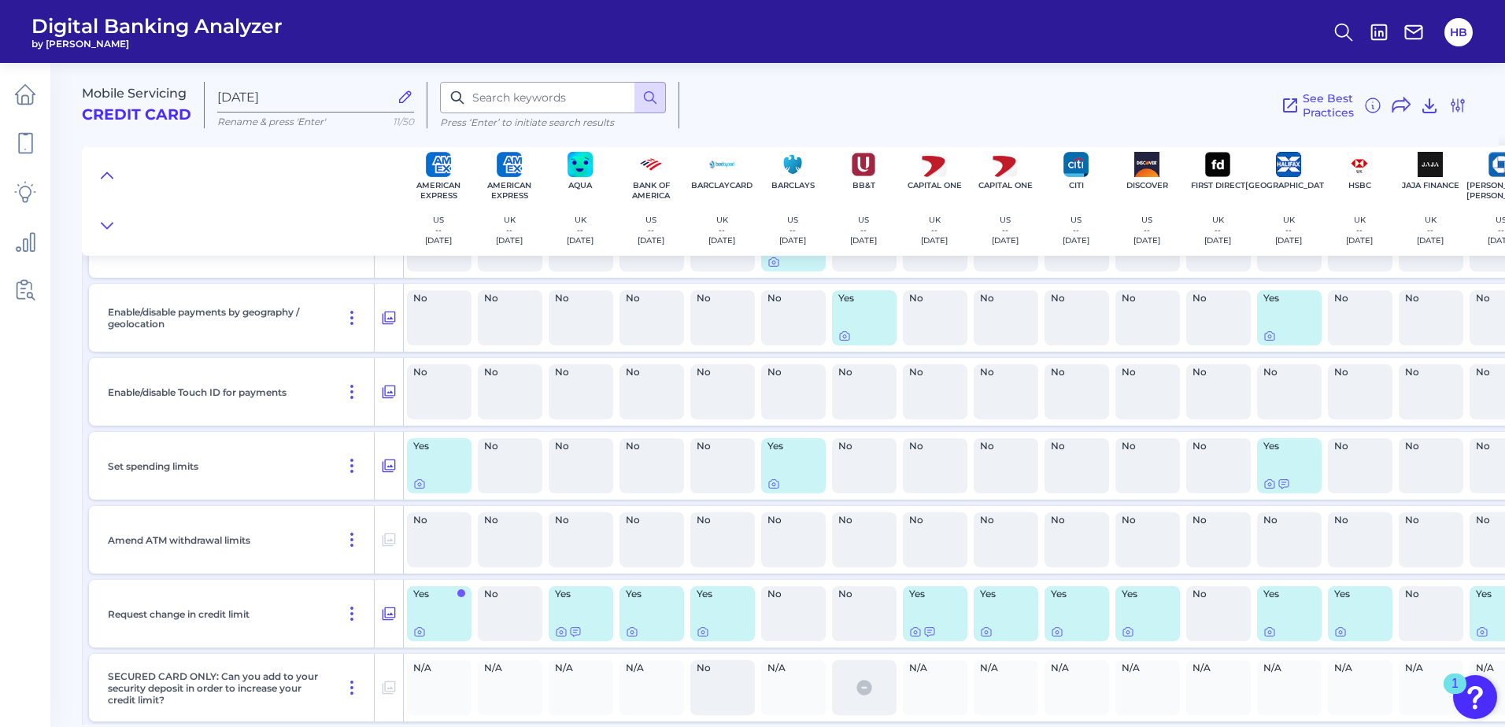
scroll to position [10787, 0]
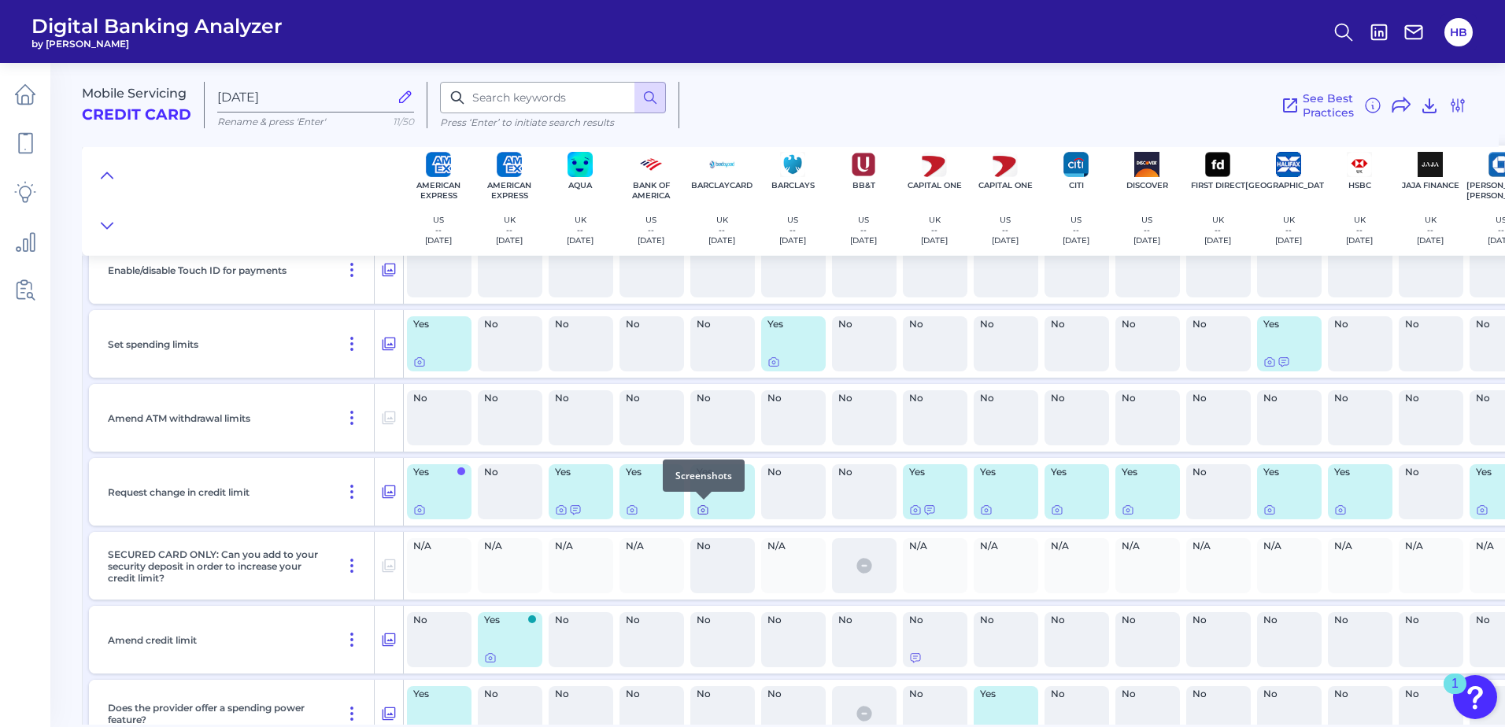
click at [701, 512] on icon at bounding box center [703, 510] width 13 height 13
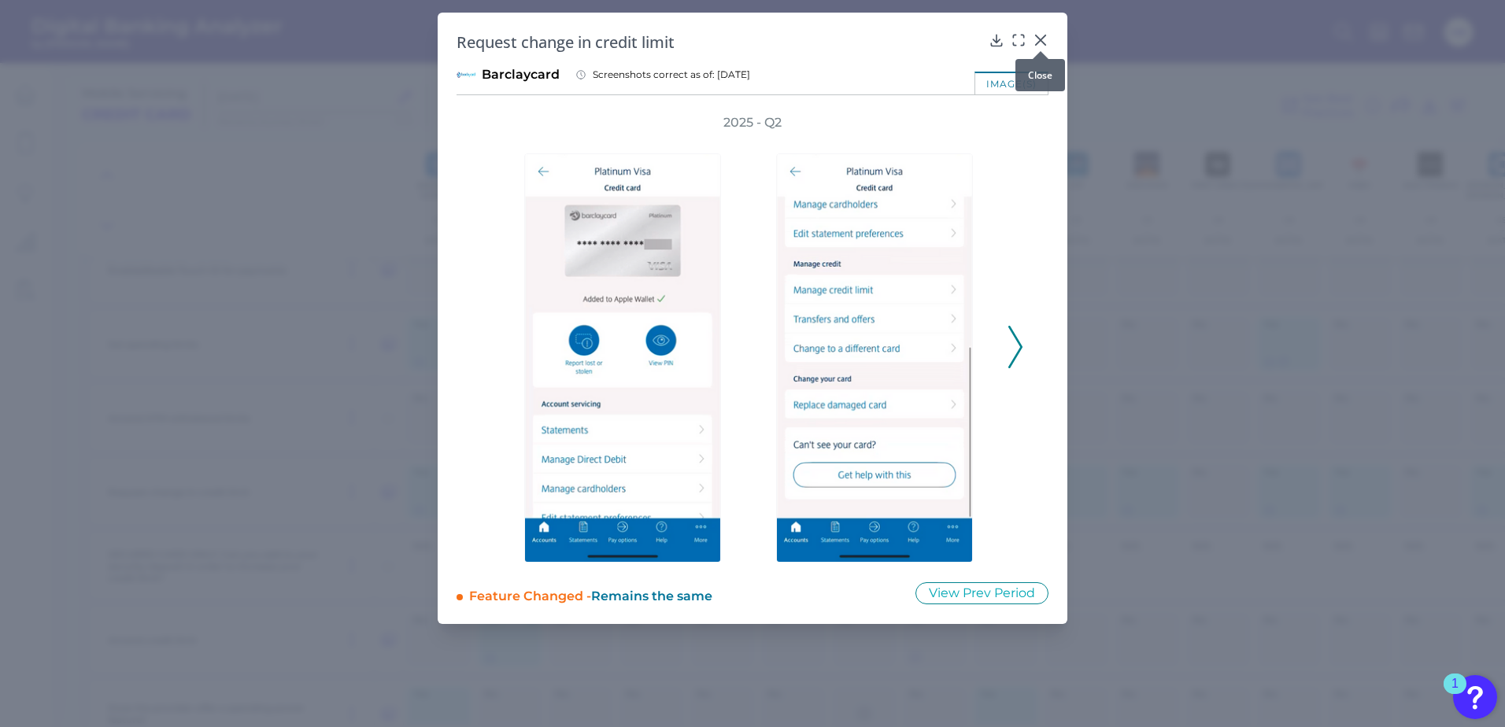
click at [1043, 35] on icon at bounding box center [1041, 40] width 16 height 16
